Goal: Participate in discussion: Engage in conversation with other users on a specific topic

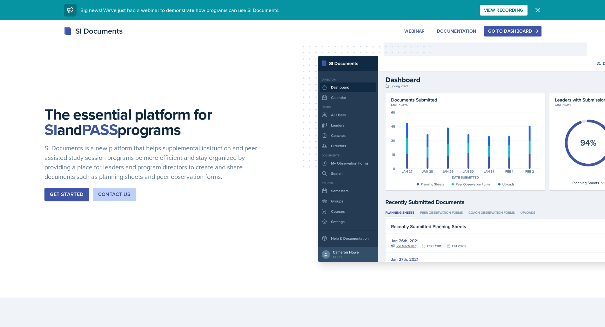
click at [528, 29] on div "Go to Dashboard" at bounding box center [512, 31] width 49 height 5
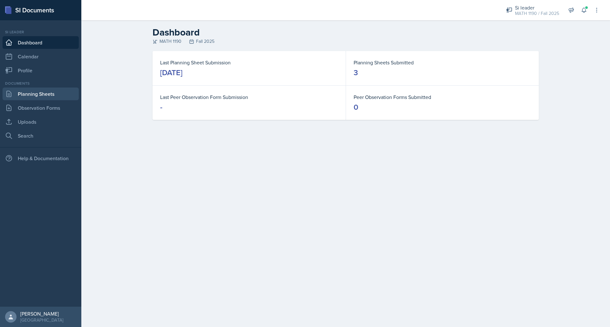
click at [43, 93] on link "Planning Sheets" at bounding box center [41, 94] width 76 height 13
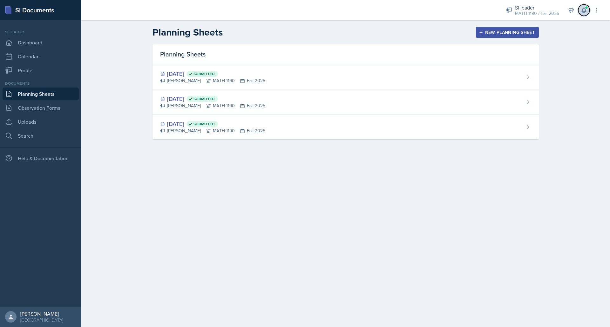
click at [585, 11] on icon at bounding box center [584, 10] width 6 height 6
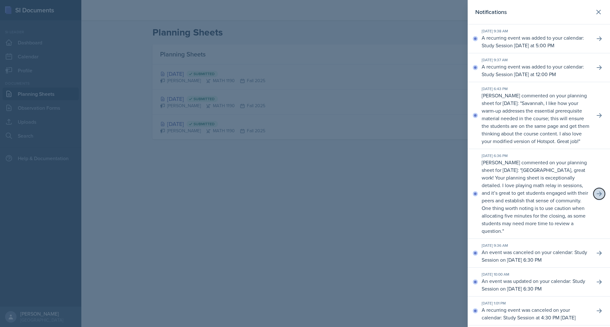
click at [596, 197] on icon at bounding box center [599, 194] width 6 height 6
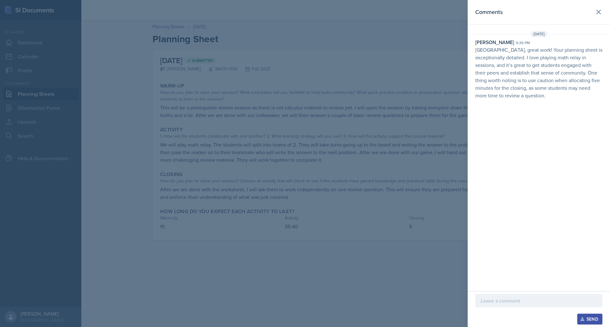
click at [524, 295] on div at bounding box center [538, 300] width 127 height 13
click at [585, 319] on div "Send" at bounding box center [589, 319] width 17 height 5
click at [599, 11] on icon at bounding box center [599, 12] width 4 height 4
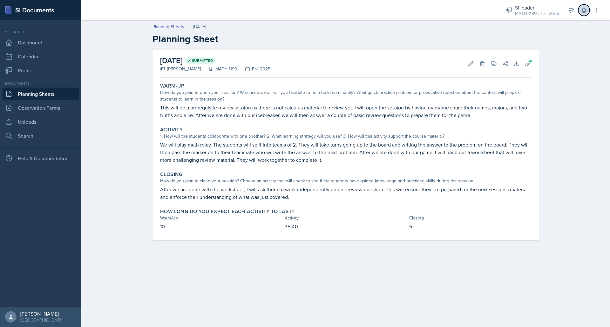
click at [585, 10] on icon at bounding box center [584, 10] width 6 height 6
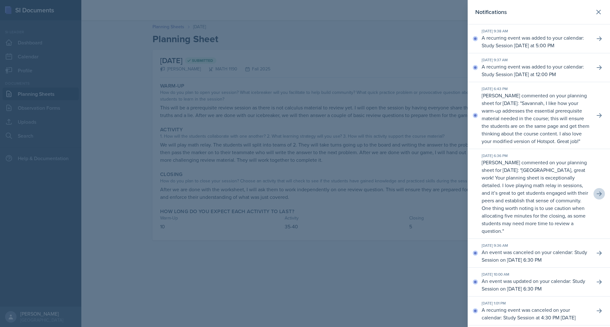
click at [516, 133] on p "Savannah, I like how your warm-up addresses the essential prerequisite material…" at bounding box center [536, 122] width 108 height 45
click at [604, 120] on div "[DATE] 6:43 PM [PERSON_NAME] commented on your planning sheet for [DATE]: " [GE…" at bounding box center [539, 115] width 142 height 67
click at [597, 119] on icon at bounding box center [599, 115] width 6 height 6
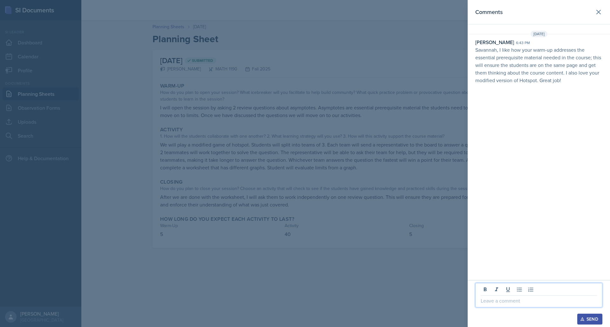
click at [514, 299] on p at bounding box center [539, 301] width 116 height 8
click at [591, 321] on div "Send" at bounding box center [589, 319] width 17 height 5
click at [594, 13] on button at bounding box center [598, 12] width 13 height 13
